Goal: Transaction & Acquisition: Book appointment/travel/reservation

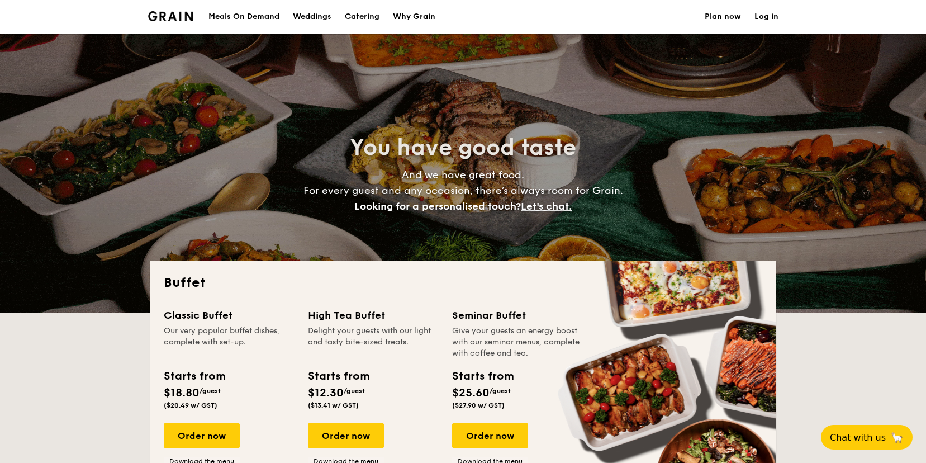
select select
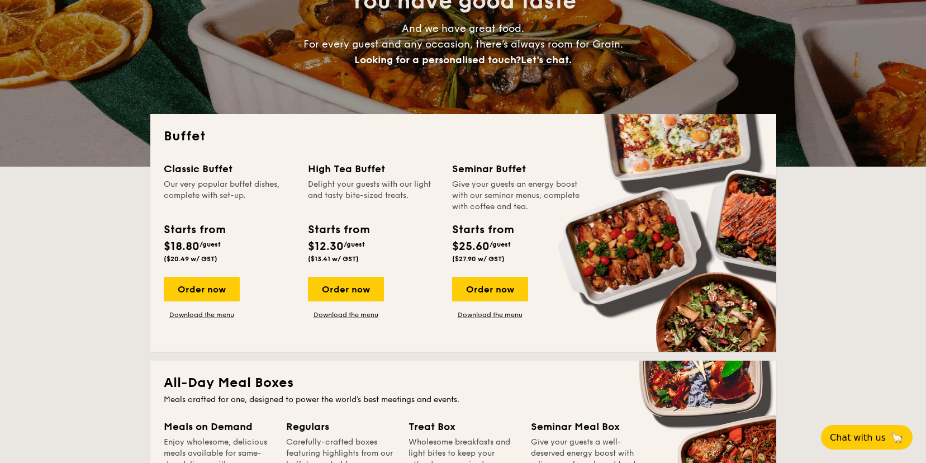
scroll to position [149, 0]
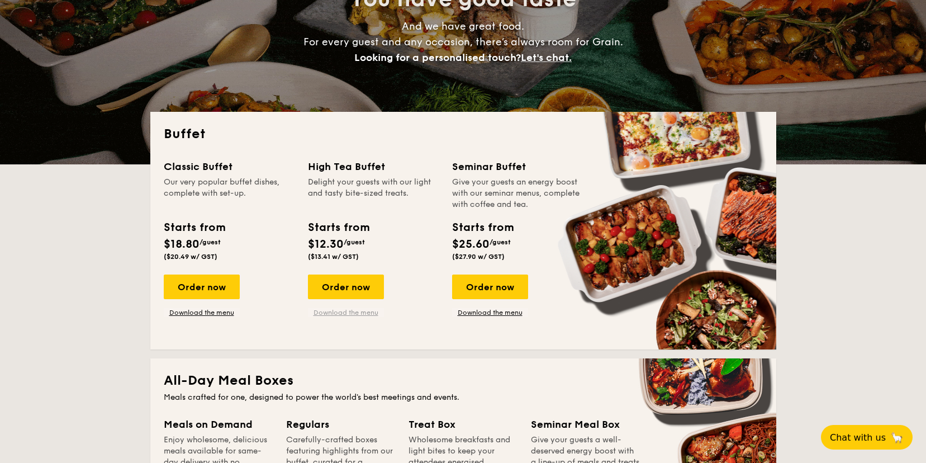
click at [346, 313] on link "Download the menu" at bounding box center [346, 312] width 76 height 9
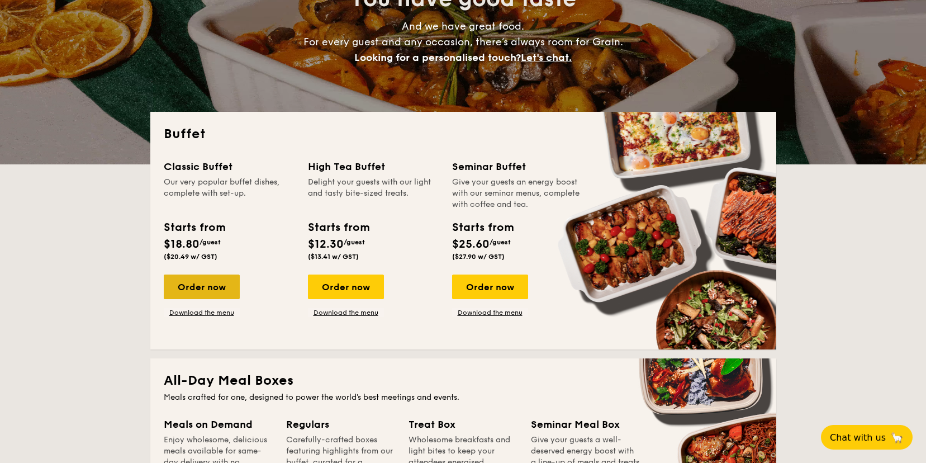
click at [206, 291] on div "Order now" at bounding box center [202, 287] width 76 height 25
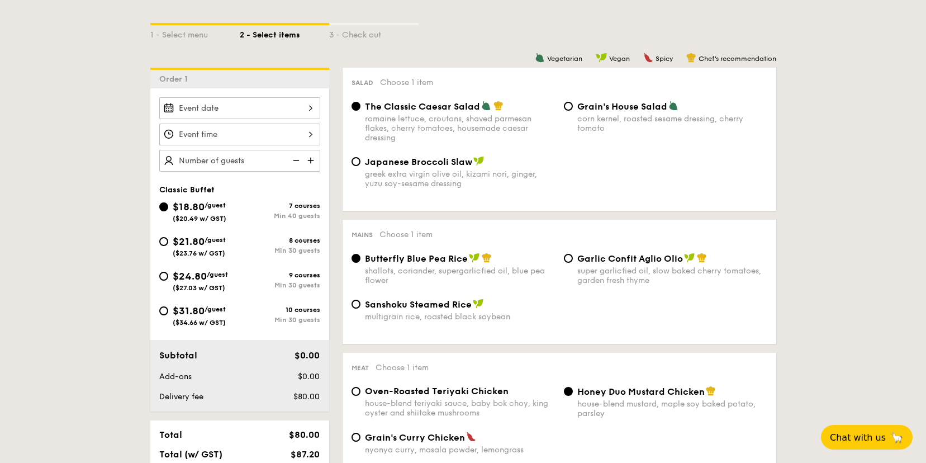
scroll to position [254, 0]
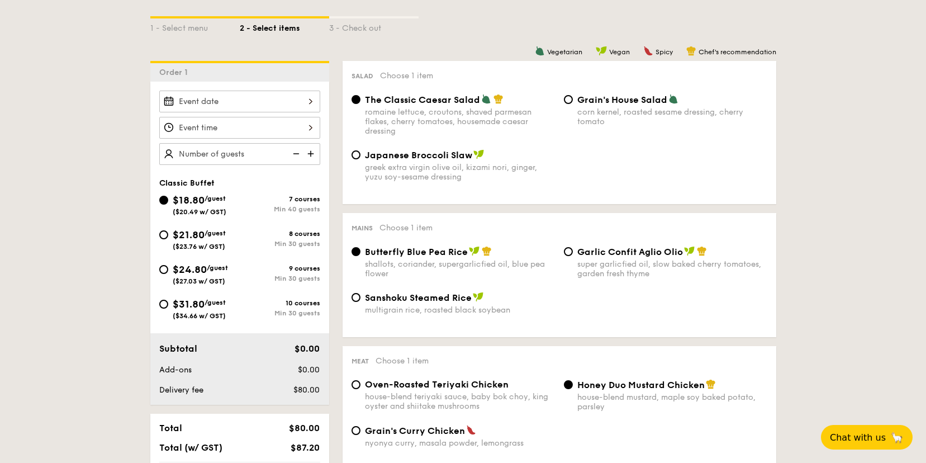
click at [623, 174] on div "Japanese Broccoli Slaw greek extra virgin olive oil, kizami [PERSON_NAME], yuzu…" at bounding box center [559, 172] width 425 height 46
select select
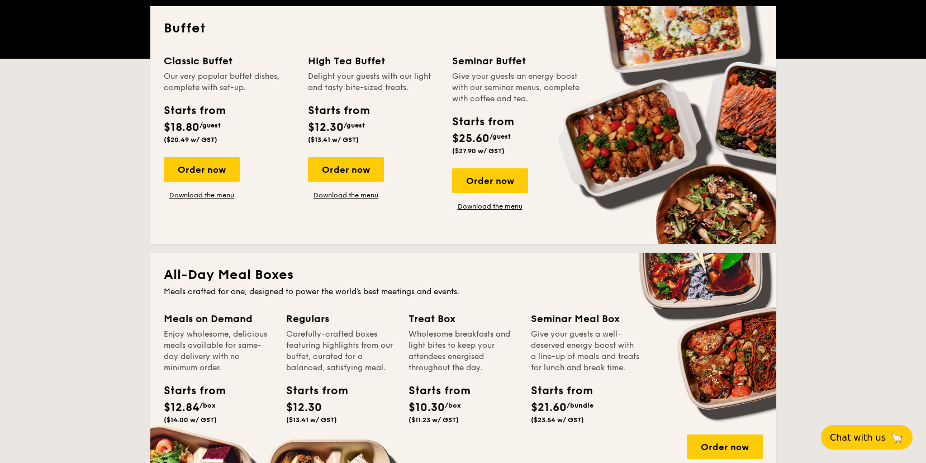
scroll to position [149, 0]
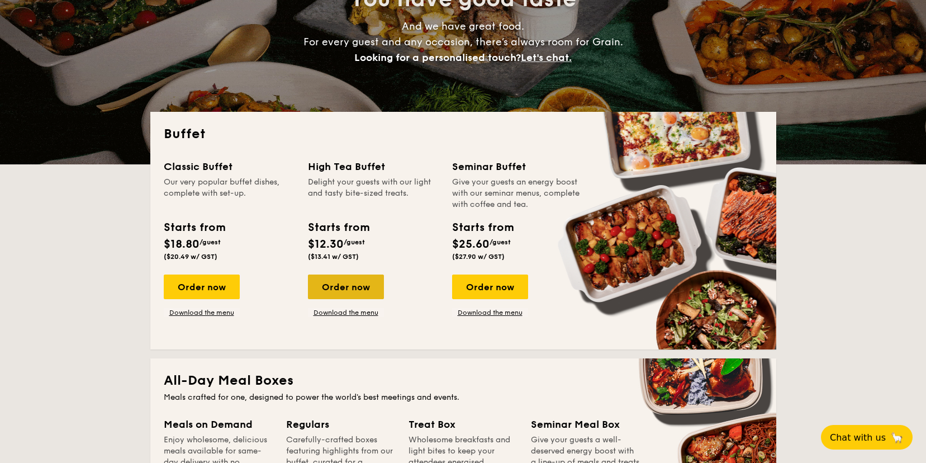
click at [332, 287] on div "Order now" at bounding box center [346, 287] width 76 height 25
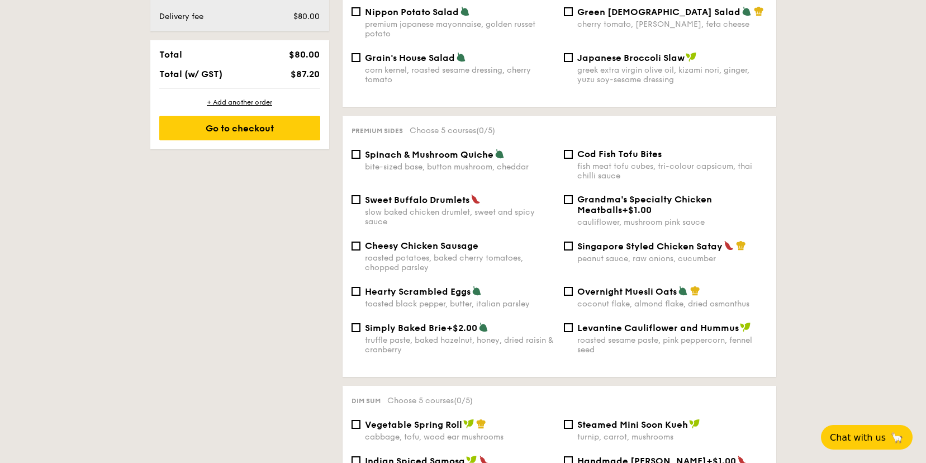
scroll to position [639, 0]
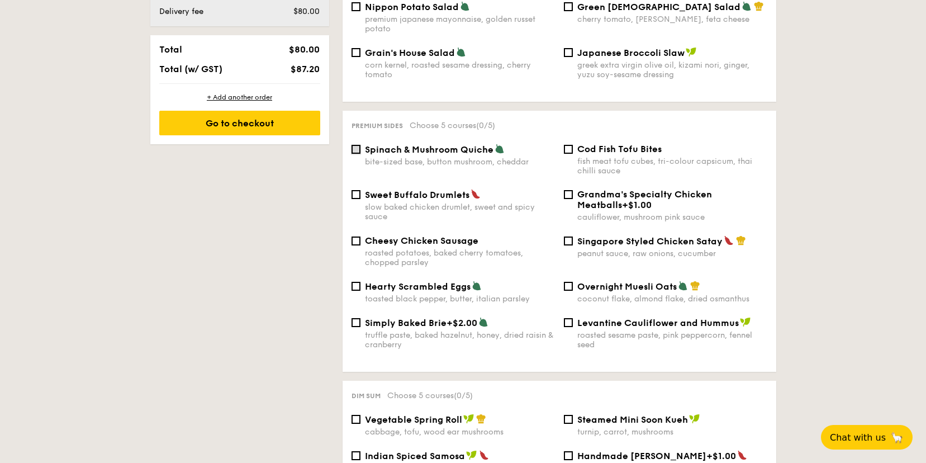
click at [358, 145] on input "Spinach & Mushroom Quiche bite-sized base, button mushroom, cheddar" at bounding box center [356, 149] width 9 height 9
checkbox input "true"
click at [568, 145] on input "Cod Fish Tofu Bites fish meat tofu cubes, tri-colour capsicum, thai chilli sauce" at bounding box center [568, 149] width 9 height 9
checkbox input "true"
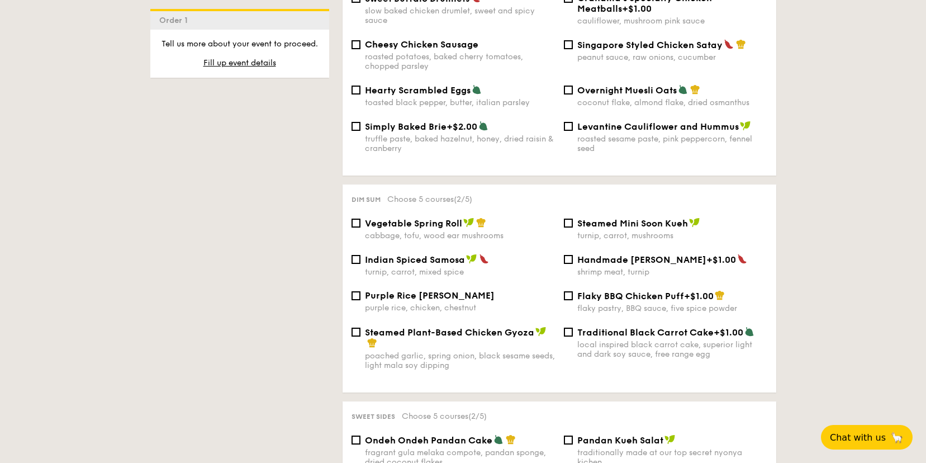
scroll to position [864, 0]
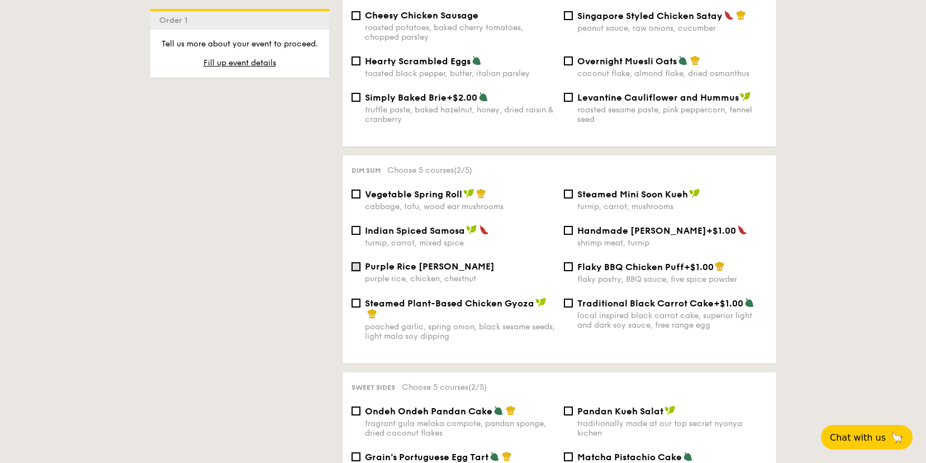
click at [357, 262] on input "Purple Rice Loh Mai Kai purple rice, chicken, chestnut" at bounding box center [356, 266] width 9 height 9
checkbox input "true"
click at [358, 226] on input "Indian Spiced Samosa turnip, carrot, mixed spice" at bounding box center [356, 230] width 9 height 9
checkbox input "true"
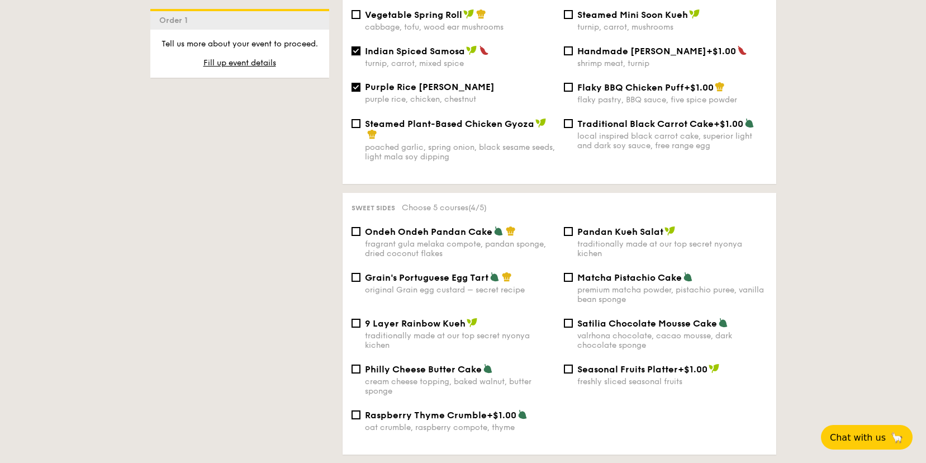
scroll to position [1045, 0]
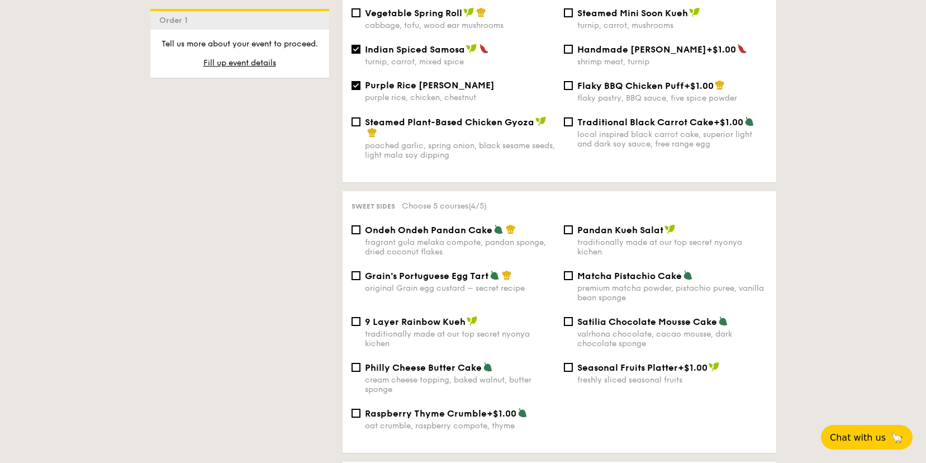
click at [565, 281] on div "Matcha Pistachio Cake premium matcha powder, pistachio puree, vanilla bean spon…" at bounding box center [666, 286] width 212 height 32
click at [565, 280] on div "Matcha Pistachio Cake premium matcha powder, pistachio puree, vanilla bean spon…" at bounding box center [666, 286] width 212 height 32
click at [565, 274] on input "Matcha Pistachio Cake premium matcha powder, pistachio puree, vanilla bean spon…" at bounding box center [568, 275] width 9 height 9
checkbox input "true"
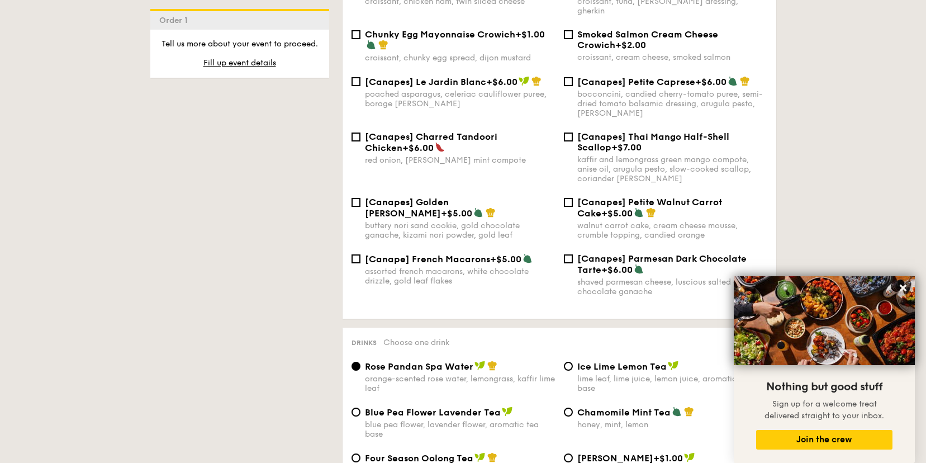
scroll to position [1557, 0]
click at [900, 289] on icon at bounding box center [903, 288] width 10 height 10
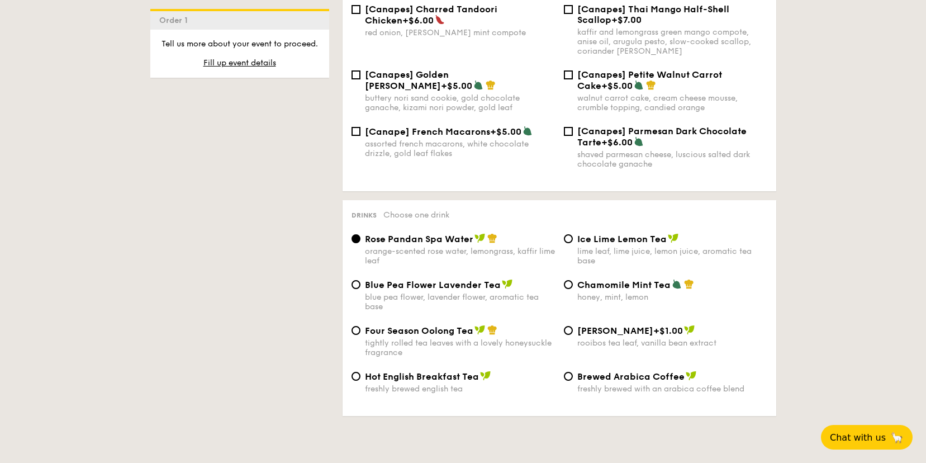
scroll to position [1684, 0]
click at [570, 284] on input "Chamomile Mint Tea honey, mint, lemon" at bounding box center [568, 284] width 9 height 9
radio input "true"
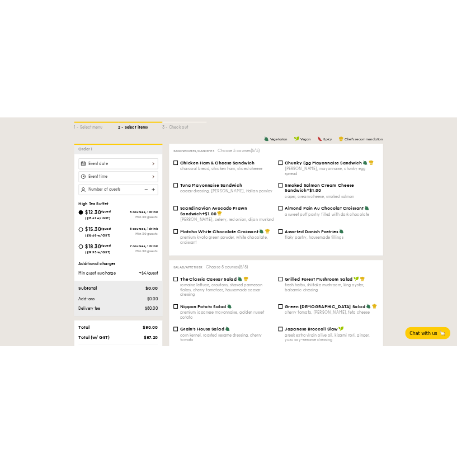
scroll to position [281, 0]
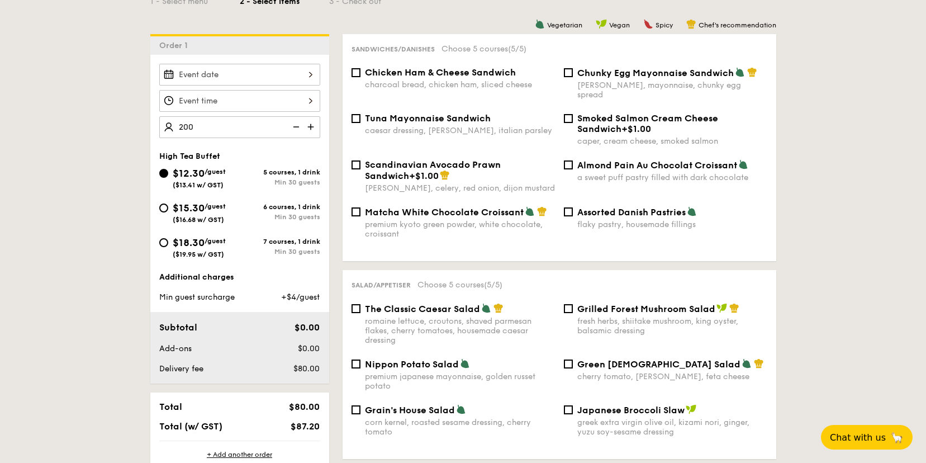
type input "200 guests"
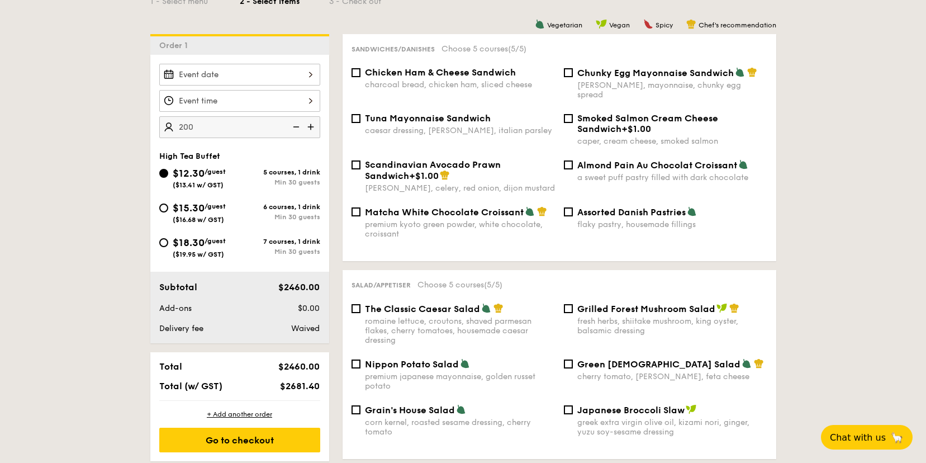
click at [264, 69] on div at bounding box center [239, 75] width 161 height 22
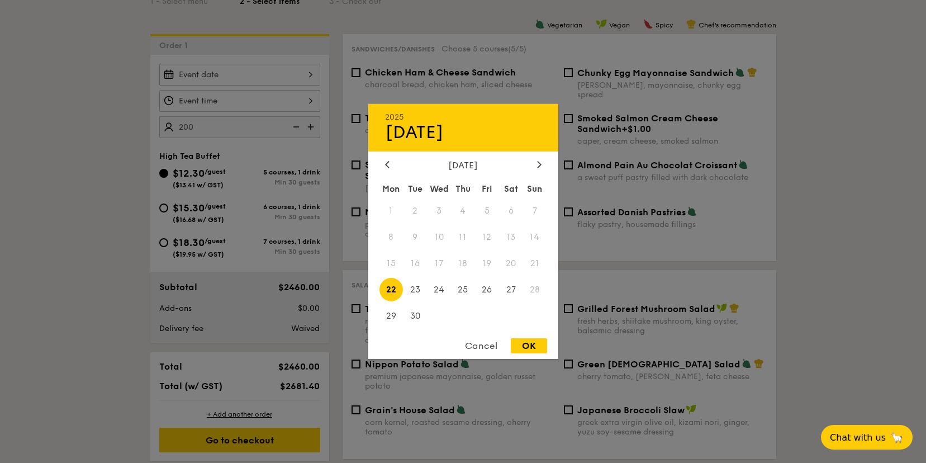
click at [541, 176] on div "[DATE] Mon Tue Wed Thu Fri Sat Sun 1 2 3 4 5 6 7 8 9 10 11 12 13 14 15 16 17 18…" at bounding box center [463, 245] width 190 height 170
click at [541, 166] on icon at bounding box center [539, 163] width 4 height 7
click at [464, 237] on span "6" at bounding box center [463, 237] width 24 height 24
click at [524, 342] on div "OK" at bounding box center [529, 345] width 36 height 15
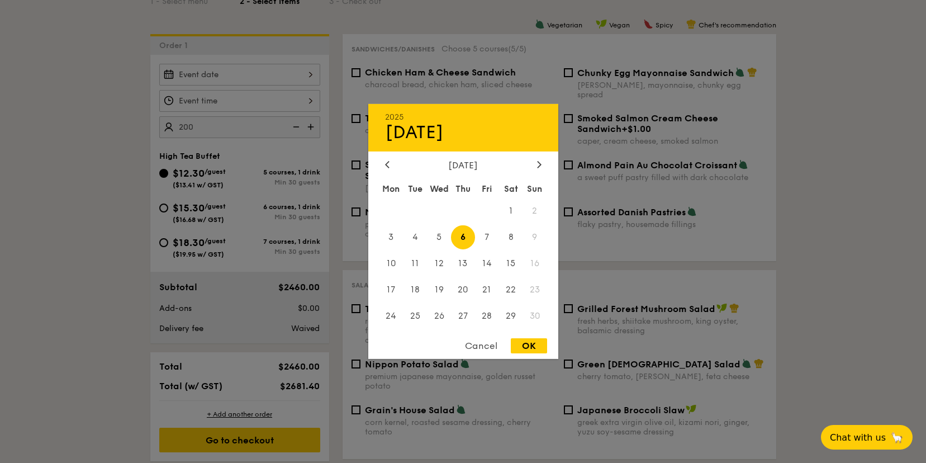
type input "[DATE]"
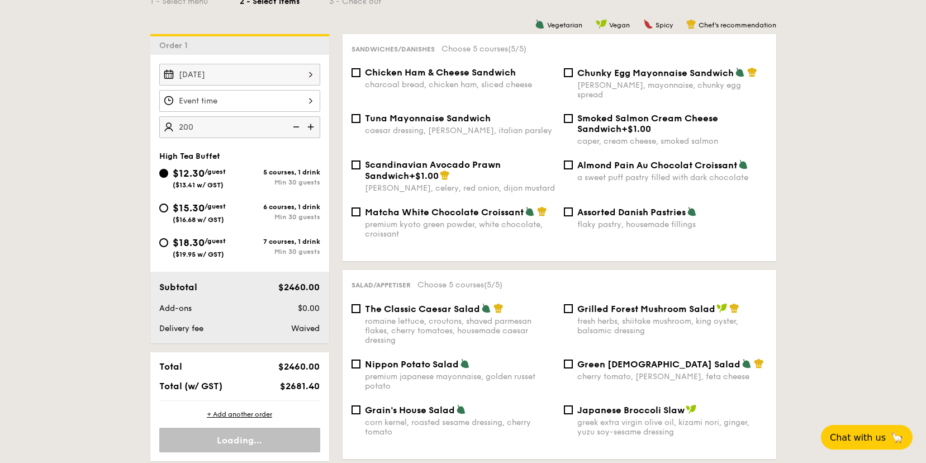
click at [291, 100] on div at bounding box center [239, 101] width 161 height 22
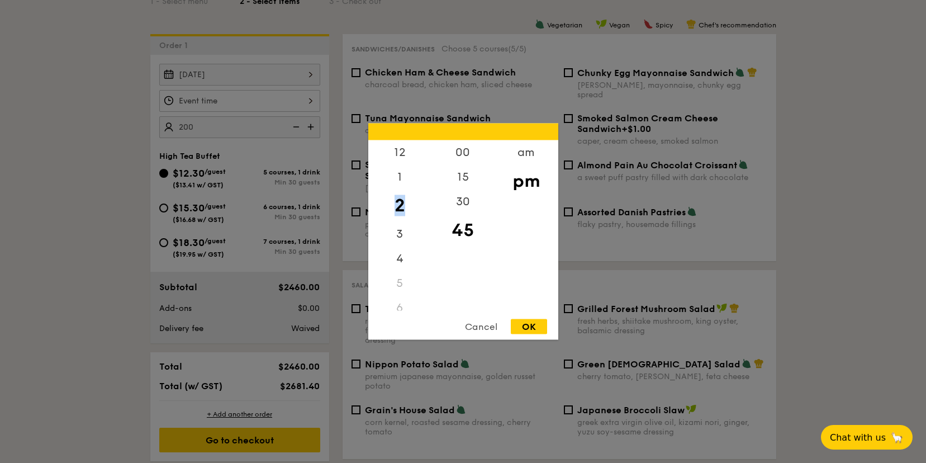
click at [399, 192] on div "12 1 2 3 4 5 6 7 8 9 10 11" at bounding box center [399, 225] width 63 height 171
click at [399, 234] on div "3" at bounding box center [399, 238] width 63 height 32
click at [460, 200] on div "30" at bounding box center [463, 206] width 63 height 32
click at [535, 334] on div "Cancel OK" at bounding box center [463, 329] width 190 height 21
click at [533, 325] on div "OK" at bounding box center [529, 326] width 36 height 15
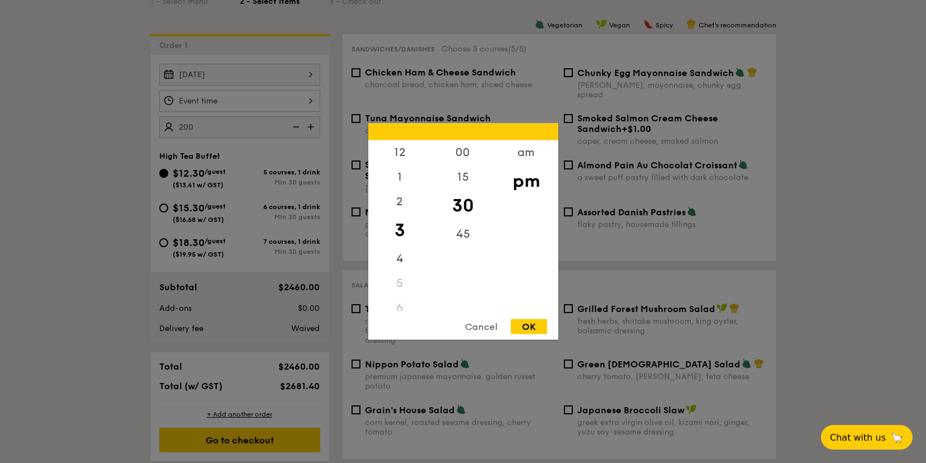
type input "3:30PM"
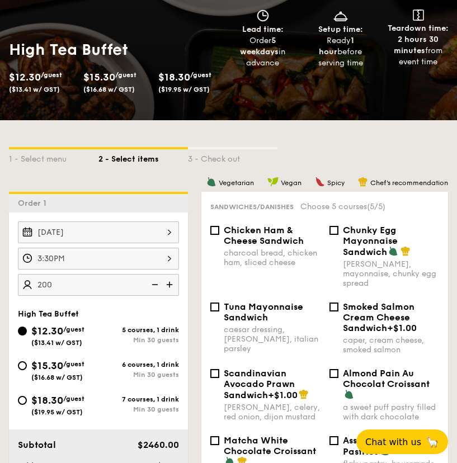
scroll to position [146, 0]
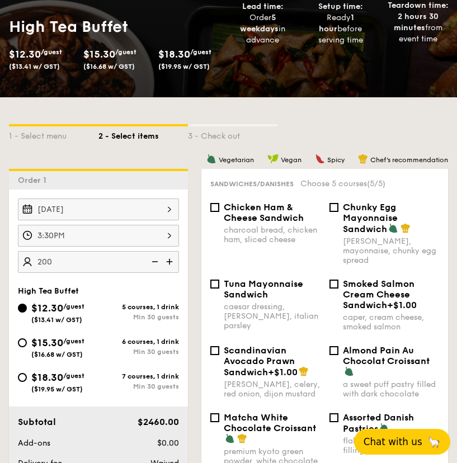
click at [434, 442] on span "🦙" at bounding box center [434, 441] width 14 height 13
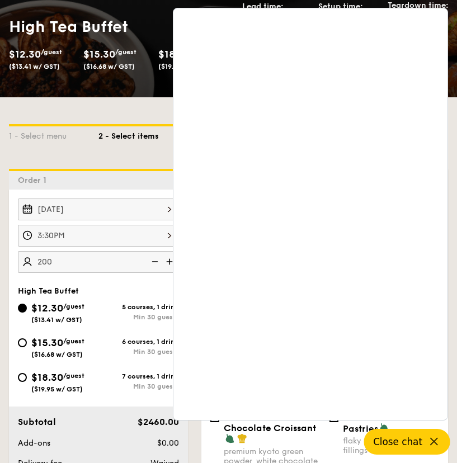
click at [434, 442] on icon at bounding box center [433, 441] width 13 height 13
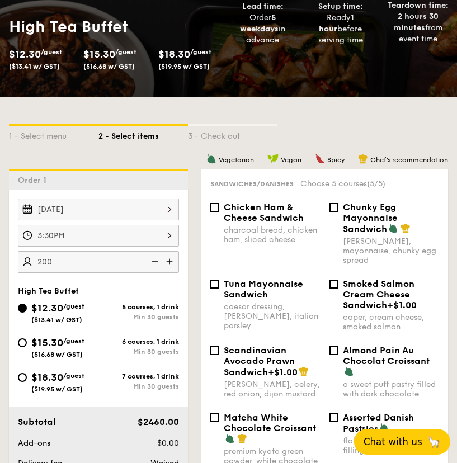
click at [300, 131] on div "1 - Select menu 2 - Select items 3 - Check out" at bounding box center [228, 133] width 439 height 18
select select
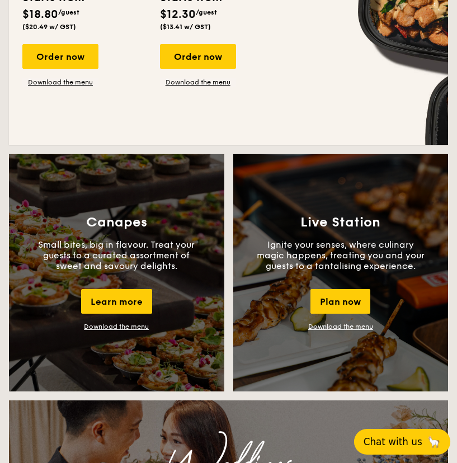
scroll to position [900, 0]
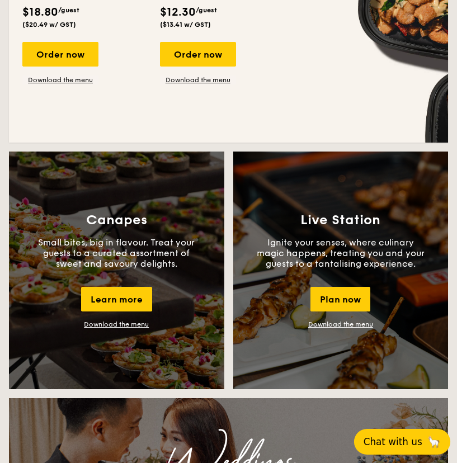
click at [121, 325] on link "Download the menu" at bounding box center [116, 324] width 65 height 8
